Goal: Transaction & Acquisition: Book appointment/travel/reservation

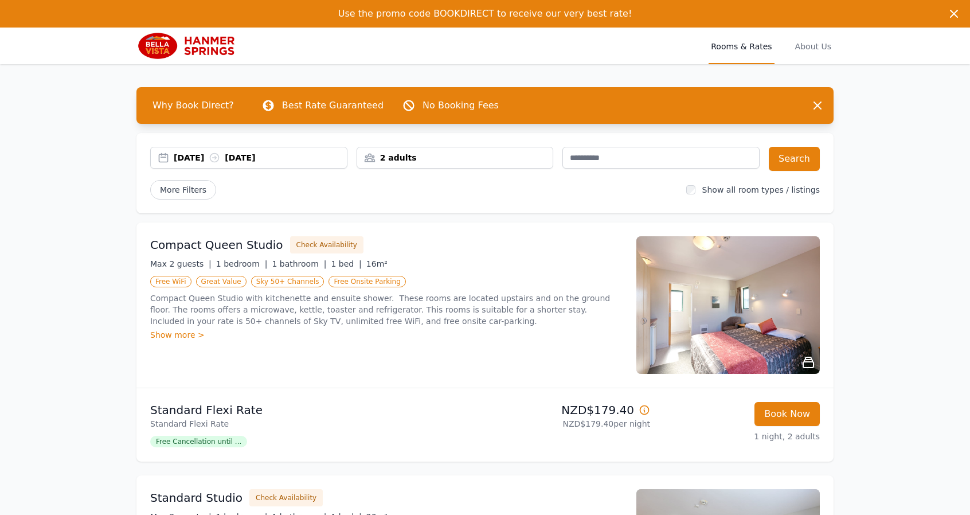
click at [213, 158] on div "[DATE] [DATE]" at bounding box center [260, 157] width 173 height 11
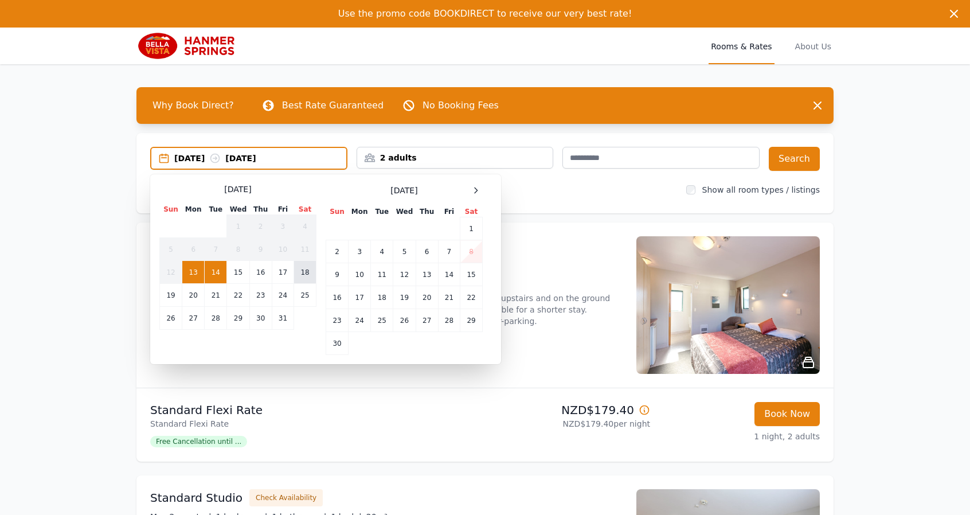
click at [310, 271] on td "18" at bounding box center [305, 272] width 22 height 23
click at [166, 295] on td "19" at bounding box center [171, 295] width 22 height 23
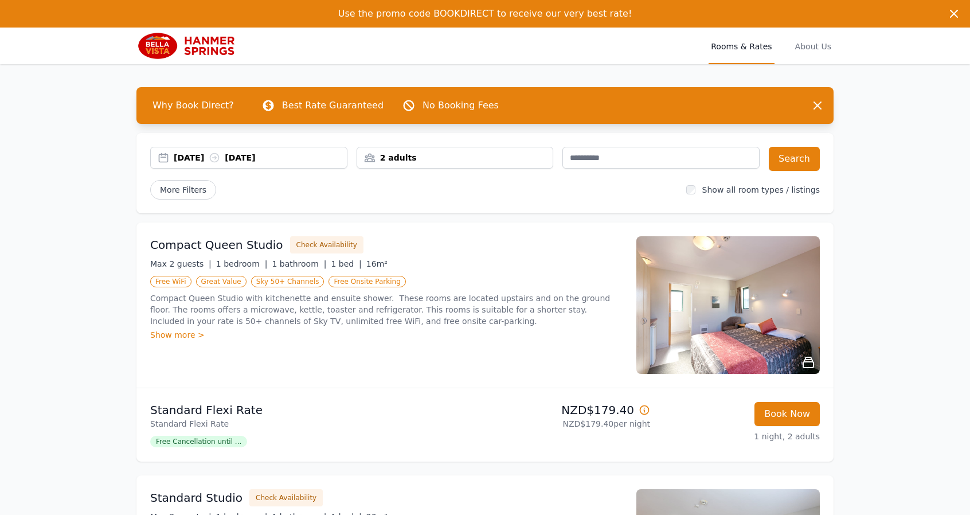
click at [448, 158] on div "2 adults" at bounding box center [455, 157] width 196 height 11
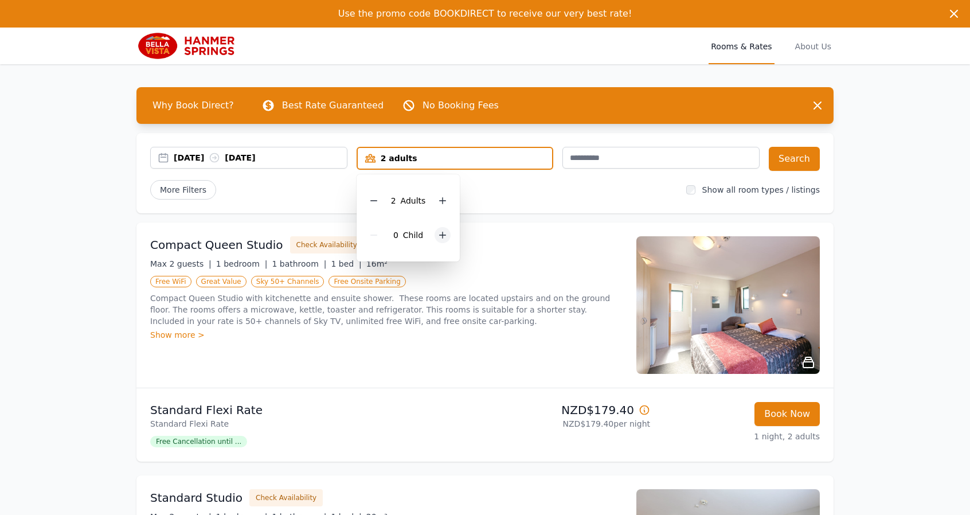
click at [443, 234] on icon at bounding box center [443, 235] width 6 height 6
click at [501, 194] on div "More Filters" at bounding box center [413, 189] width 527 height 19
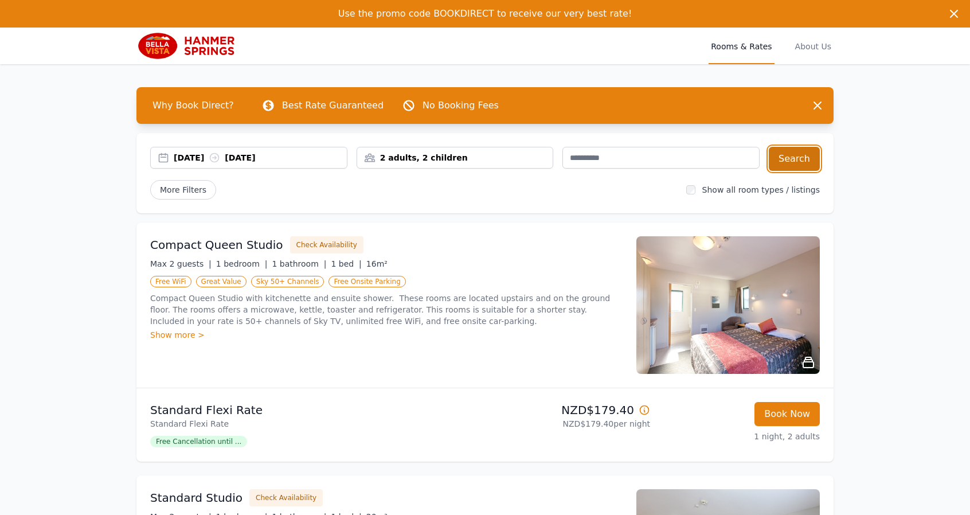
click at [787, 159] on button "Search" at bounding box center [794, 159] width 51 height 24
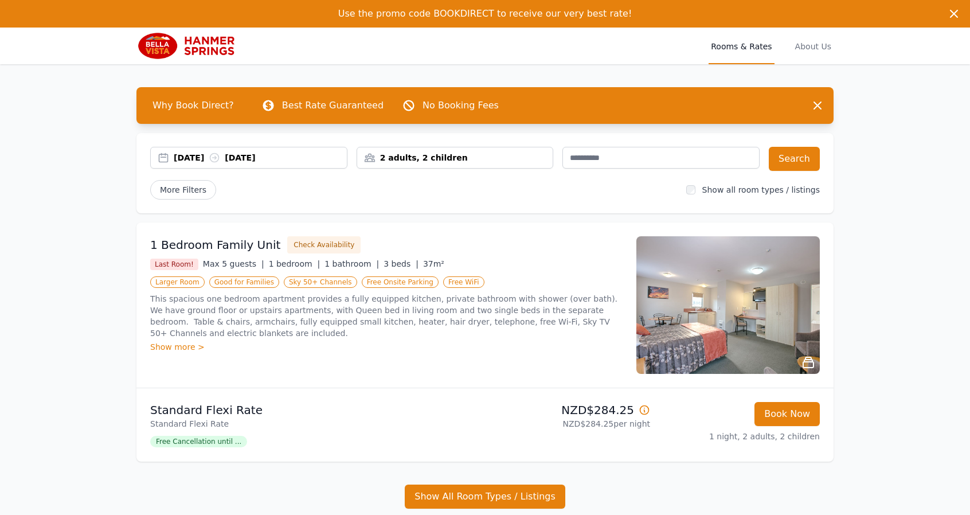
click at [719, 295] on img at bounding box center [727, 305] width 183 height 138
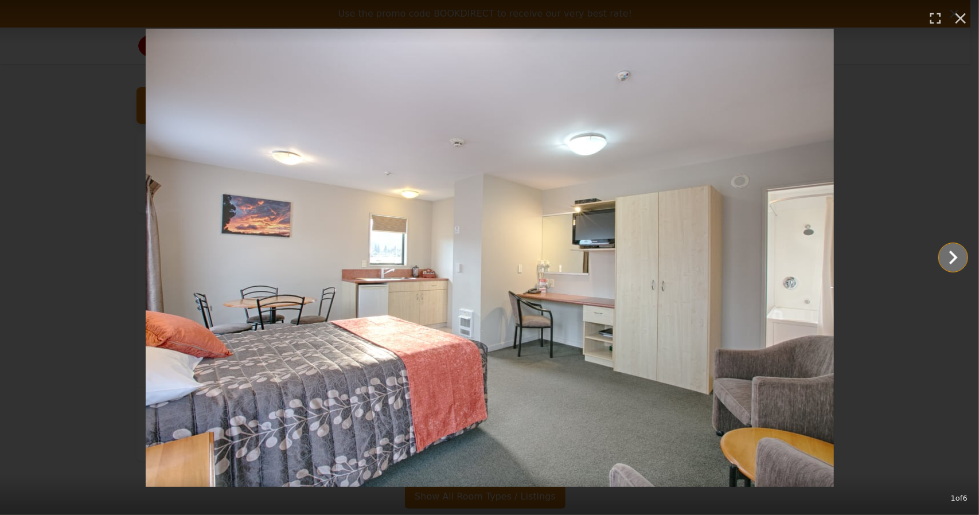
click at [957, 256] on icon "Show slide 2 of 6" at bounding box center [953, 258] width 28 height 28
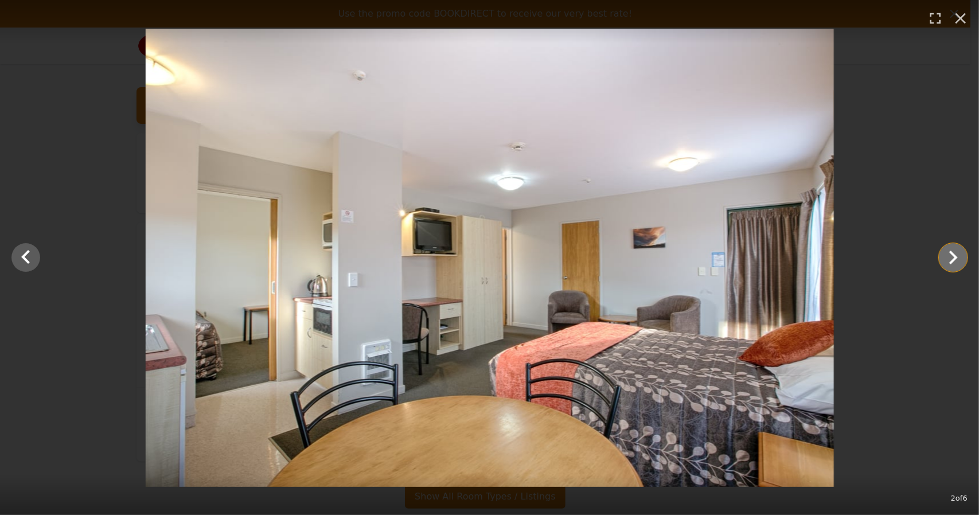
click at [957, 256] on icon "Show slide 3 of 6" at bounding box center [953, 258] width 28 height 28
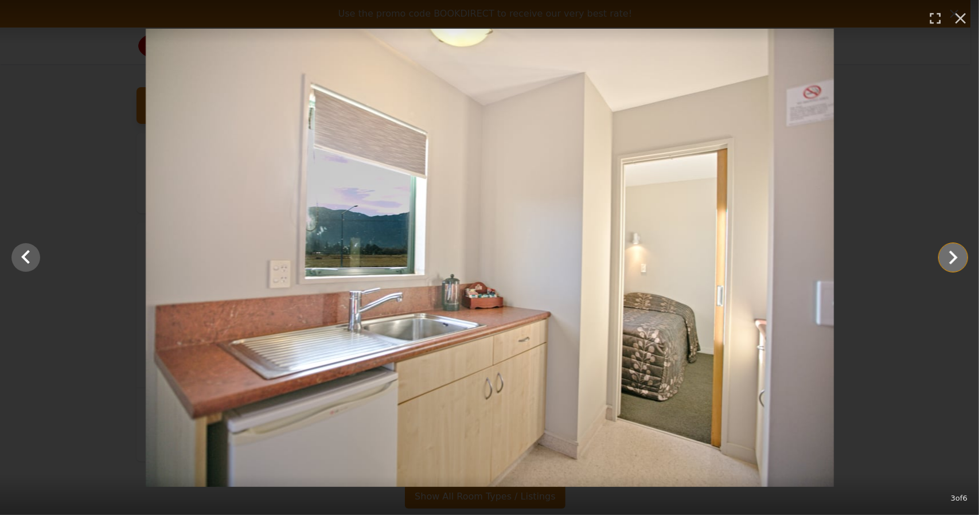
click at [957, 256] on icon "Show slide 4 of 6" at bounding box center [953, 258] width 28 height 28
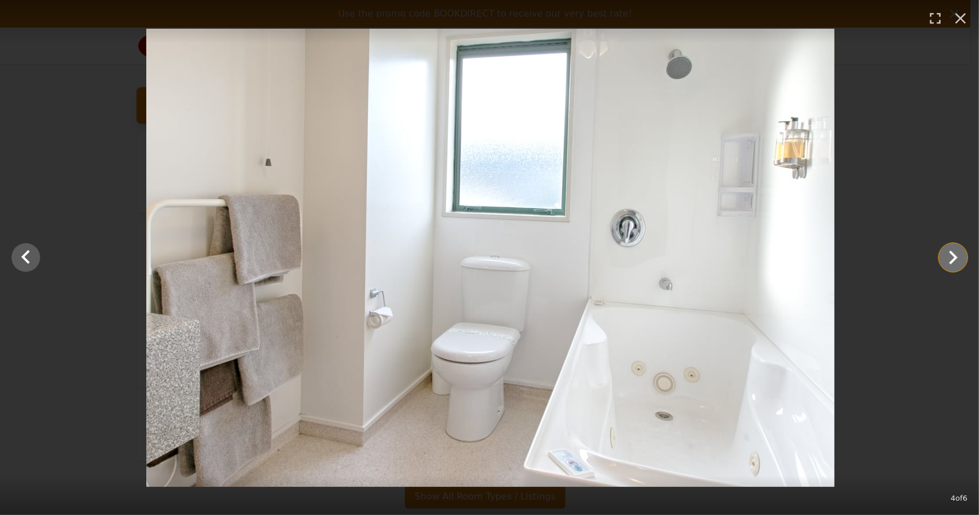
click at [957, 256] on icon "Show slide 5 of 6" at bounding box center [953, 258] width 28 height 28
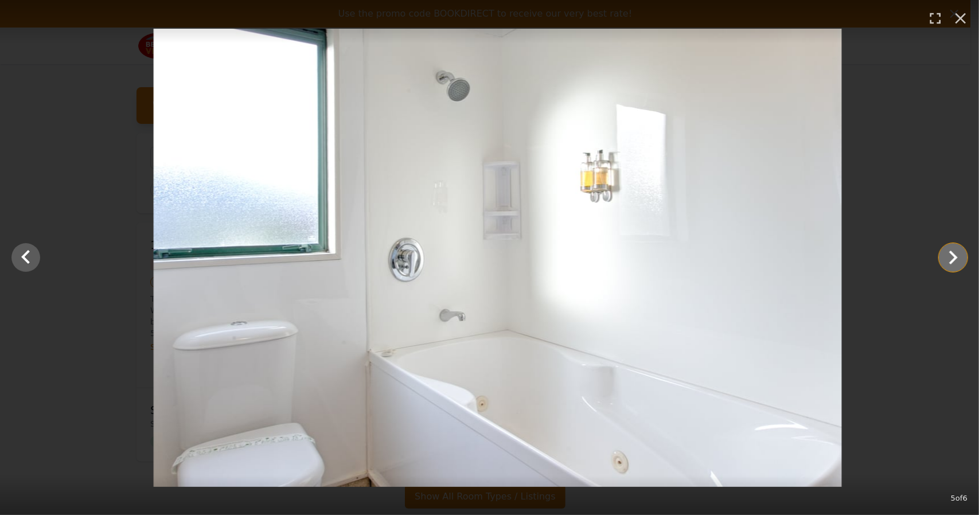
click at [957, 256] on icon "Show slide 6 of 6" at bounding box center [953, 258] width 28 height 28
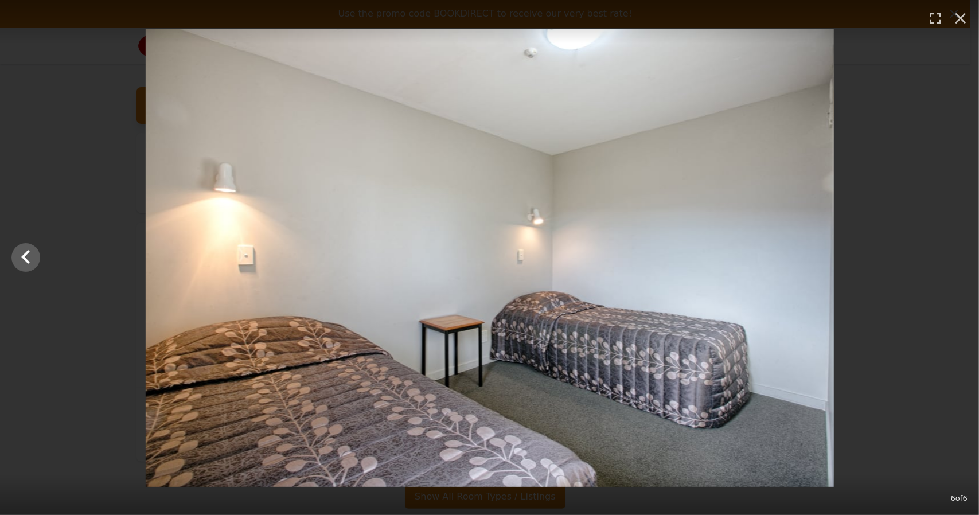
click at [957, 256] on div at bounding box center [489, 258] width 979 height 458
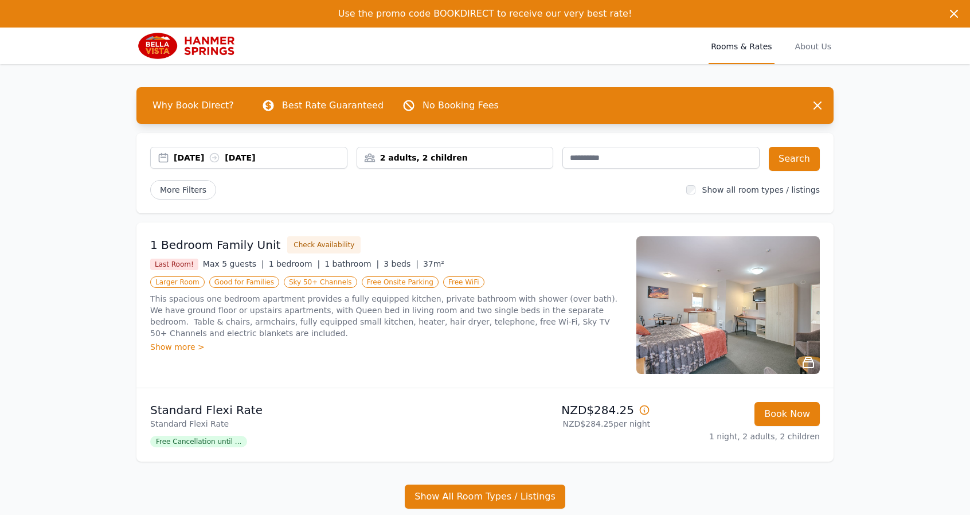
click at [758, 303] on img at bounding box center [727, 305] width 183 height 138
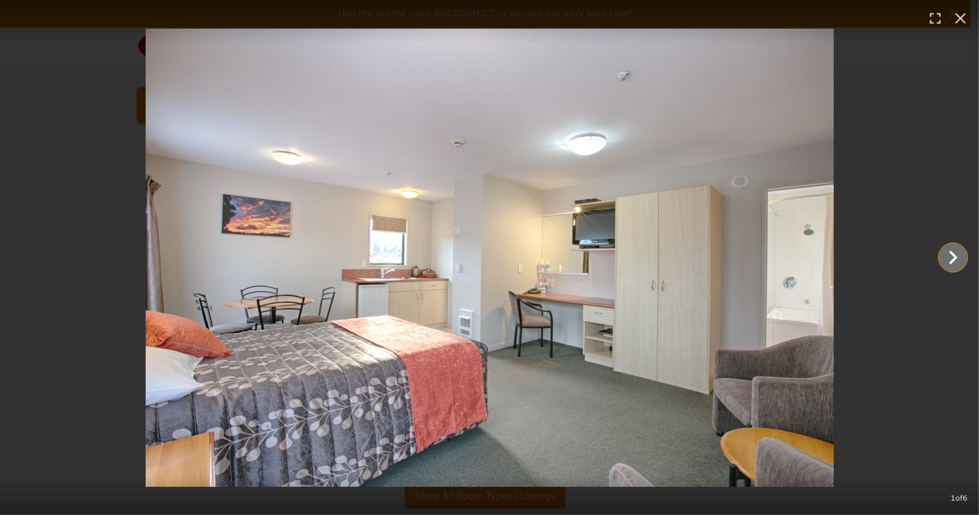
click at [942, 256] on icon "Show slide 2 of 6" at bounding box center [953, 258] width 28 height 28
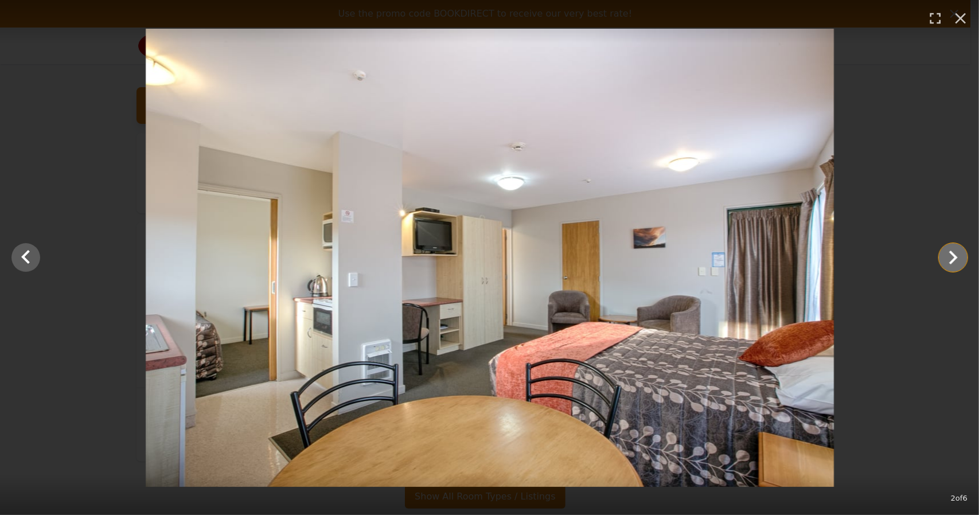
click at [942, 256] on icon "Show slide 3 of 6" at bounding box center [953, 258] width 28 height 28
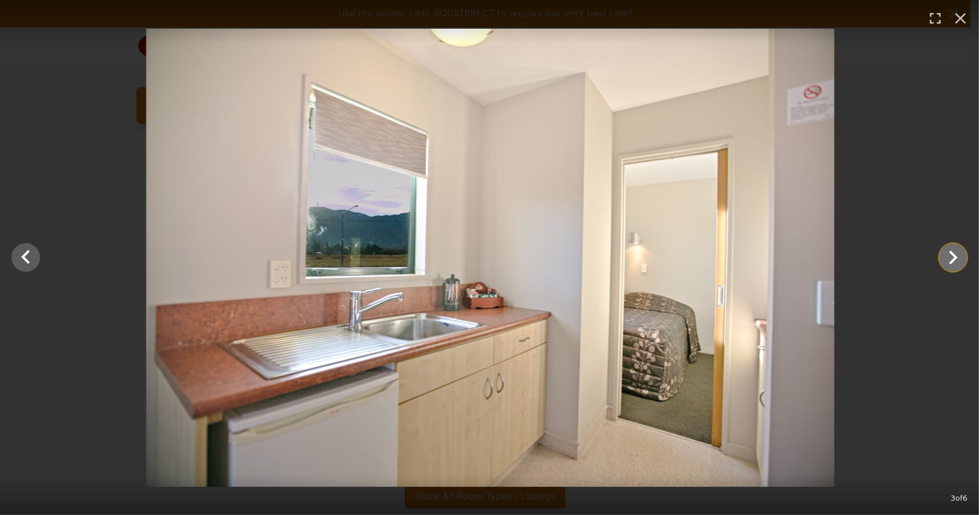
click at [942, 256] on icon "Show slide 4 of 6" at bounding box center [953, 258] width 28 height 28
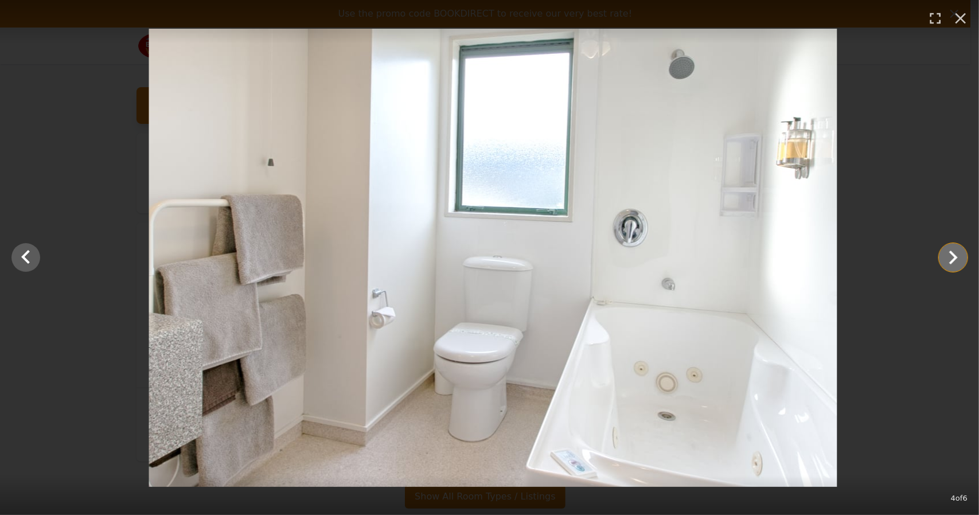
click at [942, 256] on icon "Show slide 5 of 6" at bounding box center [953, 258] width 28 height 28
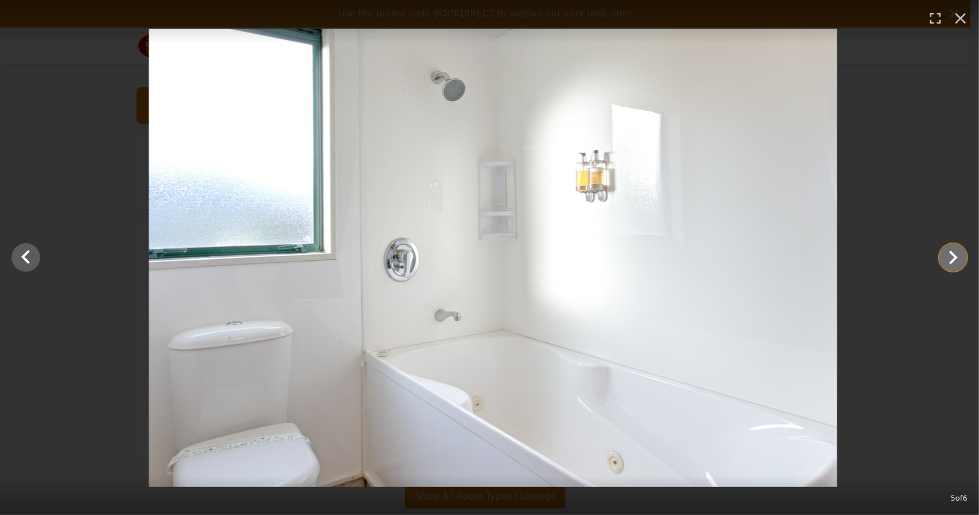
click at [942, 256] on icon "Show slide 6 of 6" at bounding box center [953, 258] width 28 height 28
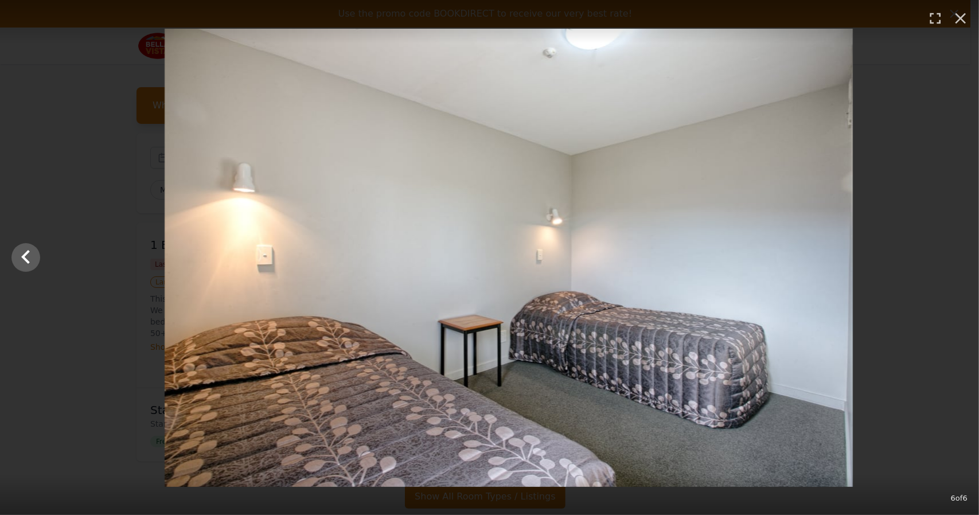
click at [942, 256] on div at bounding box center [508, 258] width 979 height 458
